Goal: Navigation & Orientation: Find specific page/section

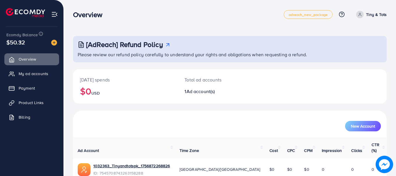
scroll to position [24, 0]
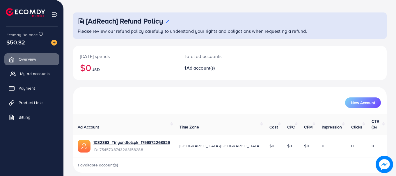
click at [51, 75] on link "My ad accounts" at bounding box center [31, 74] width 55 height 12
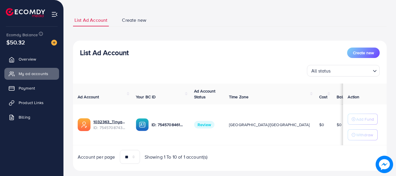
scroll to position [40, 0]
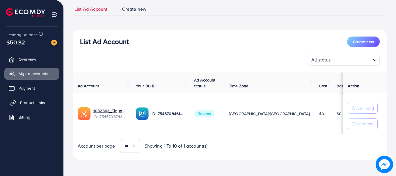
click at [42, 102] on span "Product Links" at bounding box center [32, 103] width 25 height 6
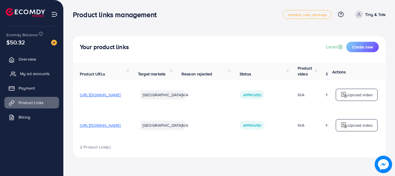
click at [30, 76] on span "My ad accounts" at bounding box center [35, 74] width 30 height 6
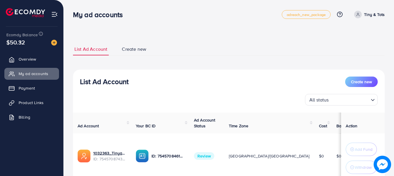
scroll to position [45, 0]
